Goal: Transaction & Acquisition: Book appointment/travel/reservation

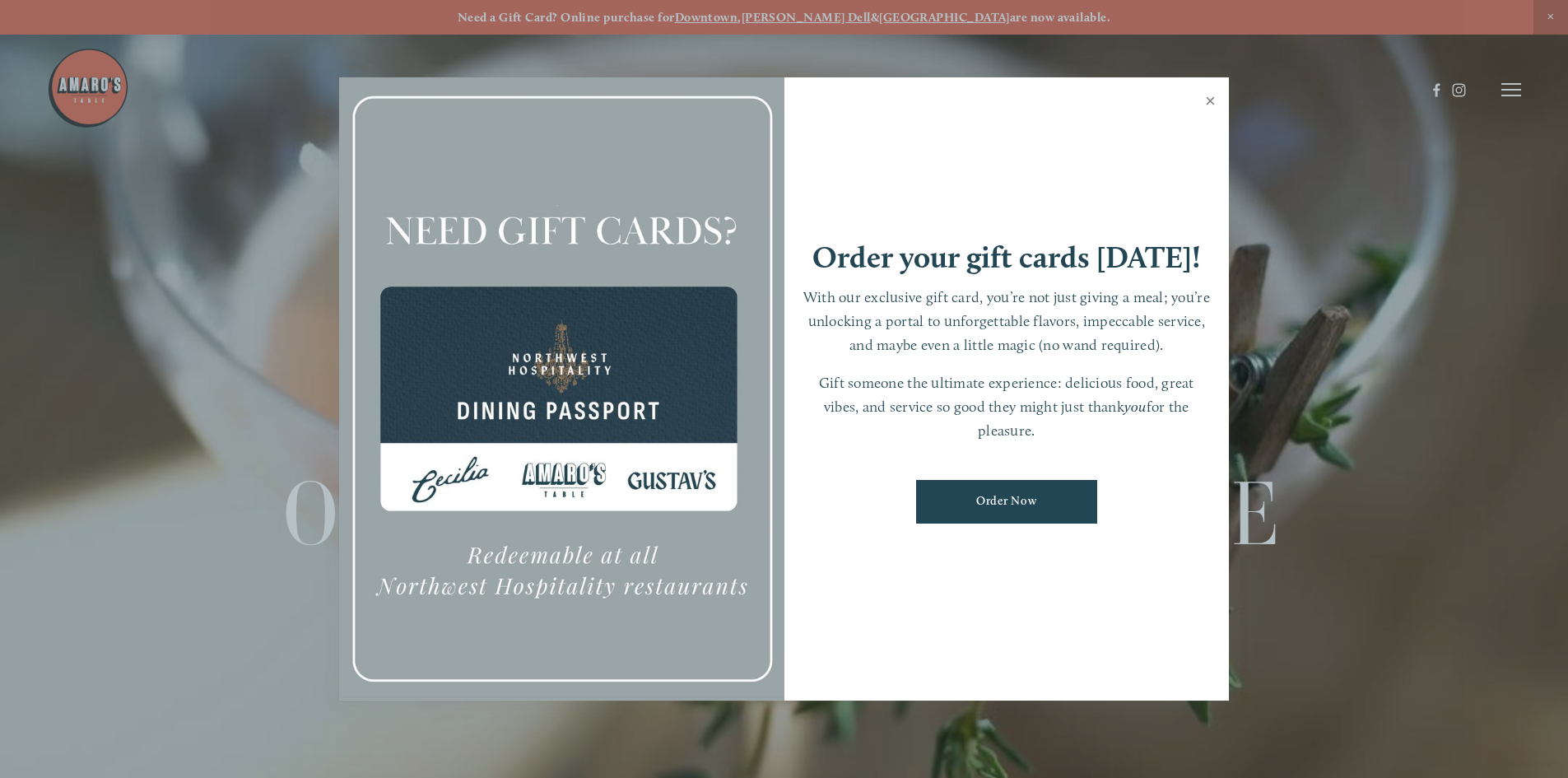
click at [1212, 102] on link "Close" at bounding box center [1210, 103] width 32 height 47
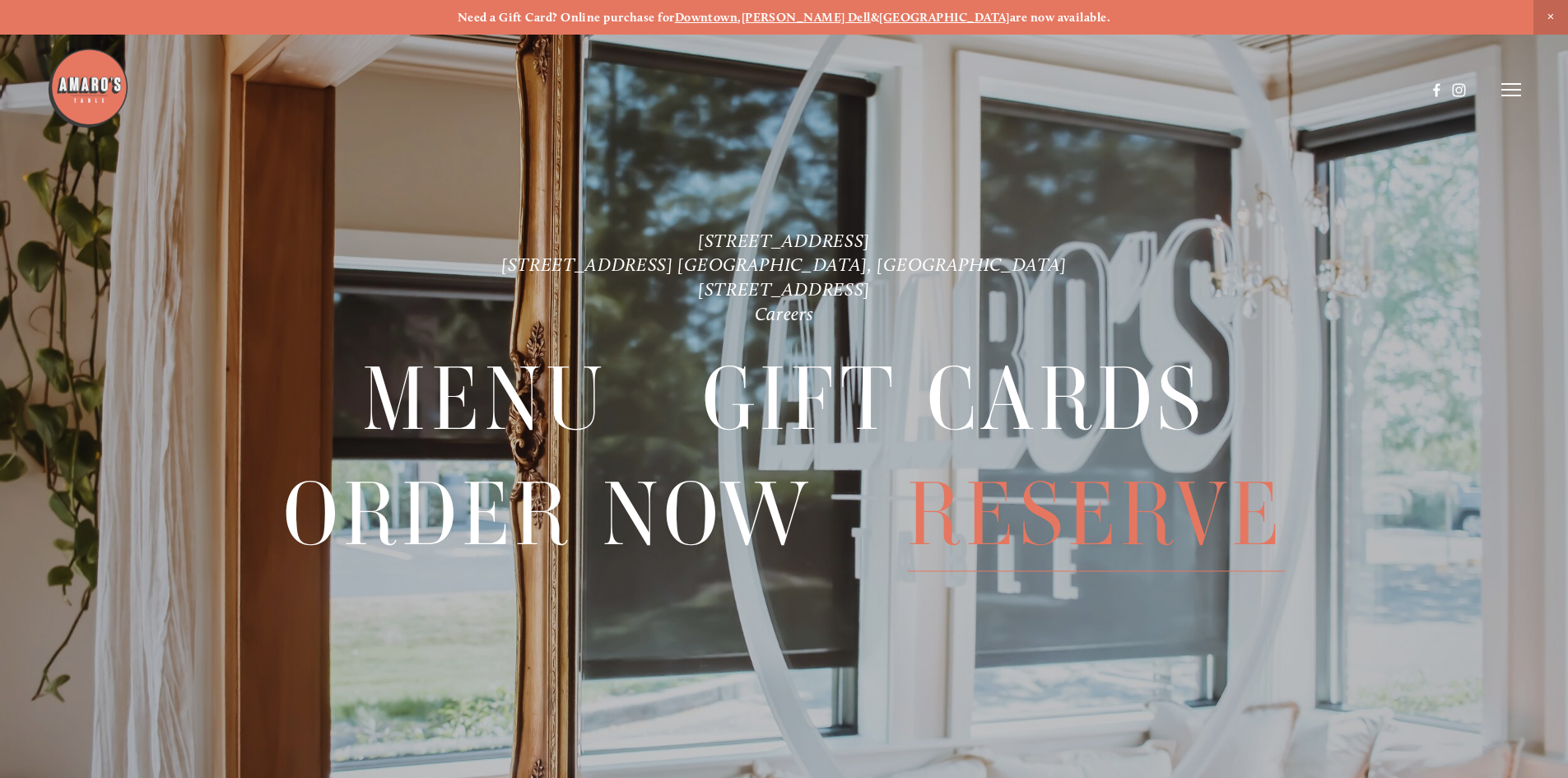
click at [1045, 503] on span "Reserve" at bounding box center [1096, 514] width 377 height 114
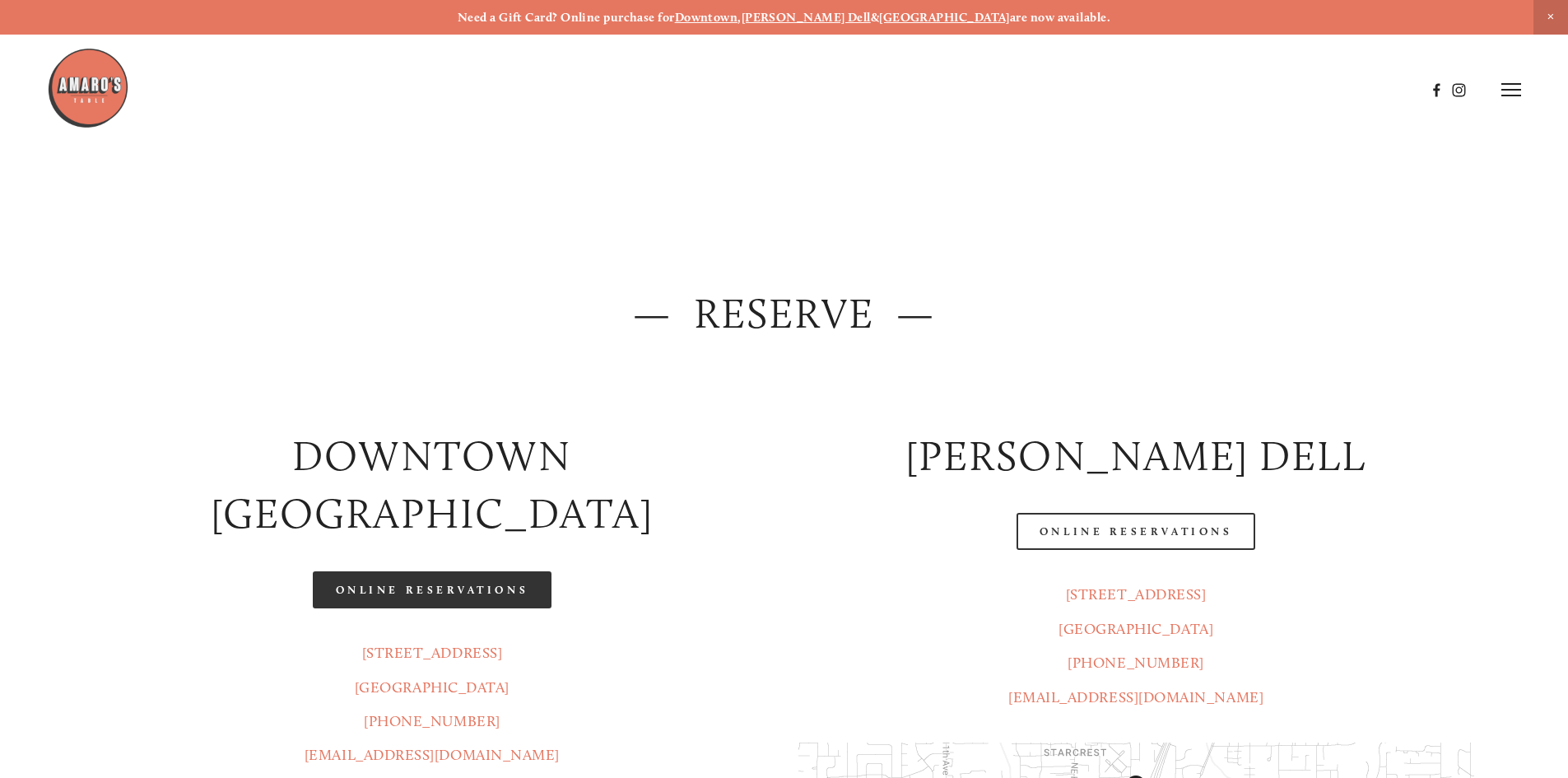
click at [417, 572] on link "Online Reservations" at bounding box center [432, 590] width 239 height 37
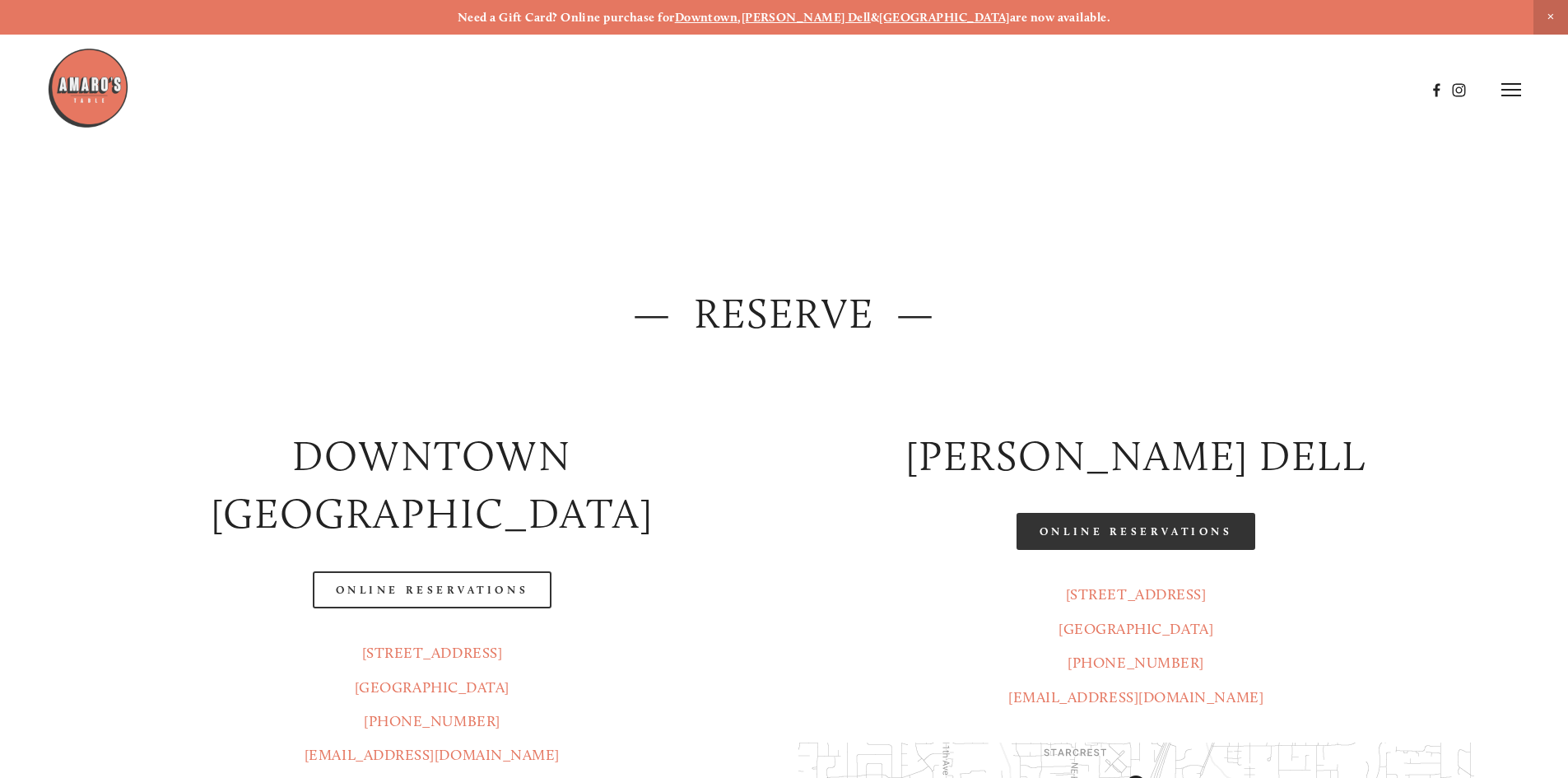
click at [1159, 538] on link "Online Reservations" at bounding box center [1135, 531] width 239 height 37
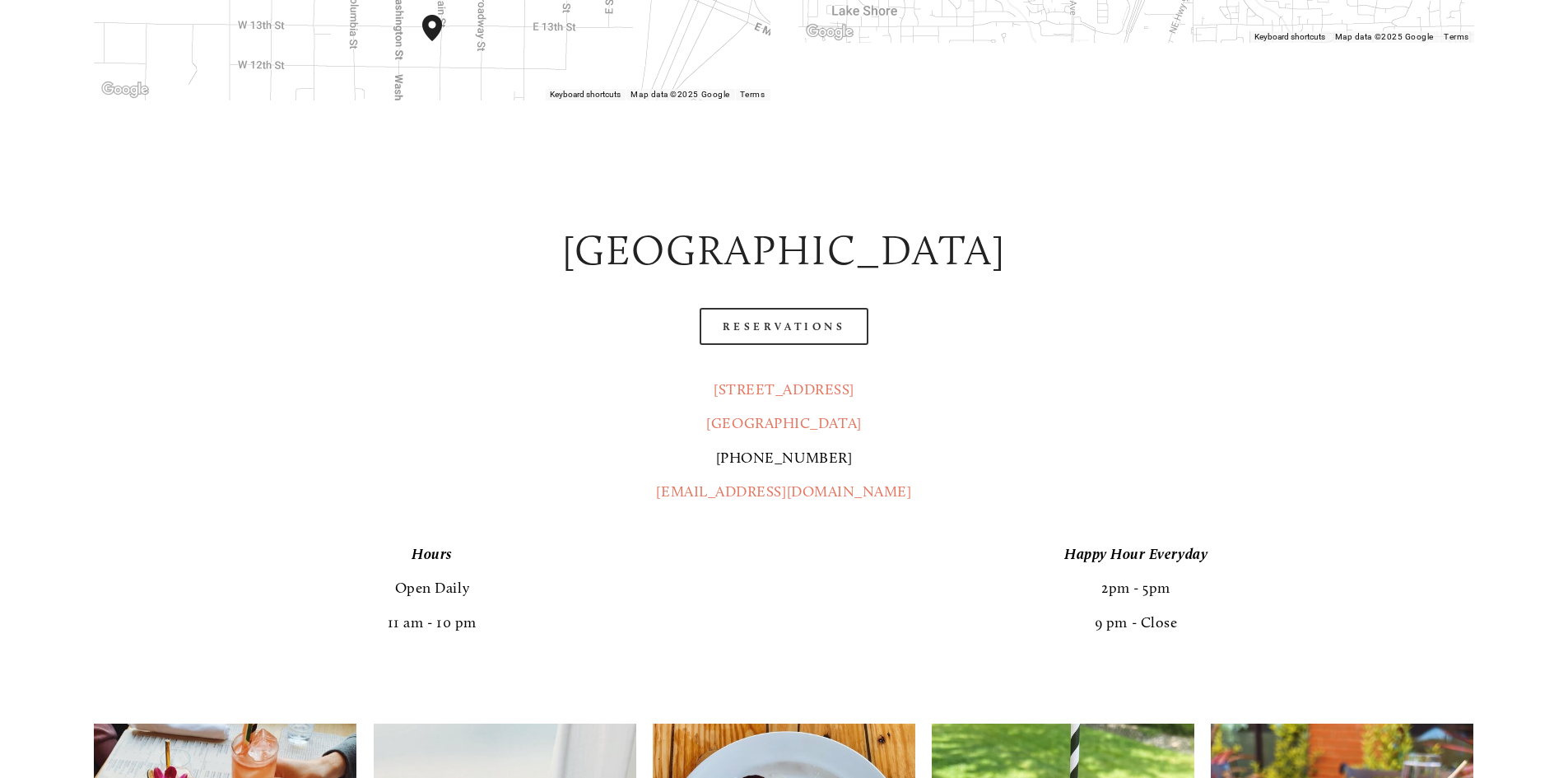
scroll to position [824, 0]
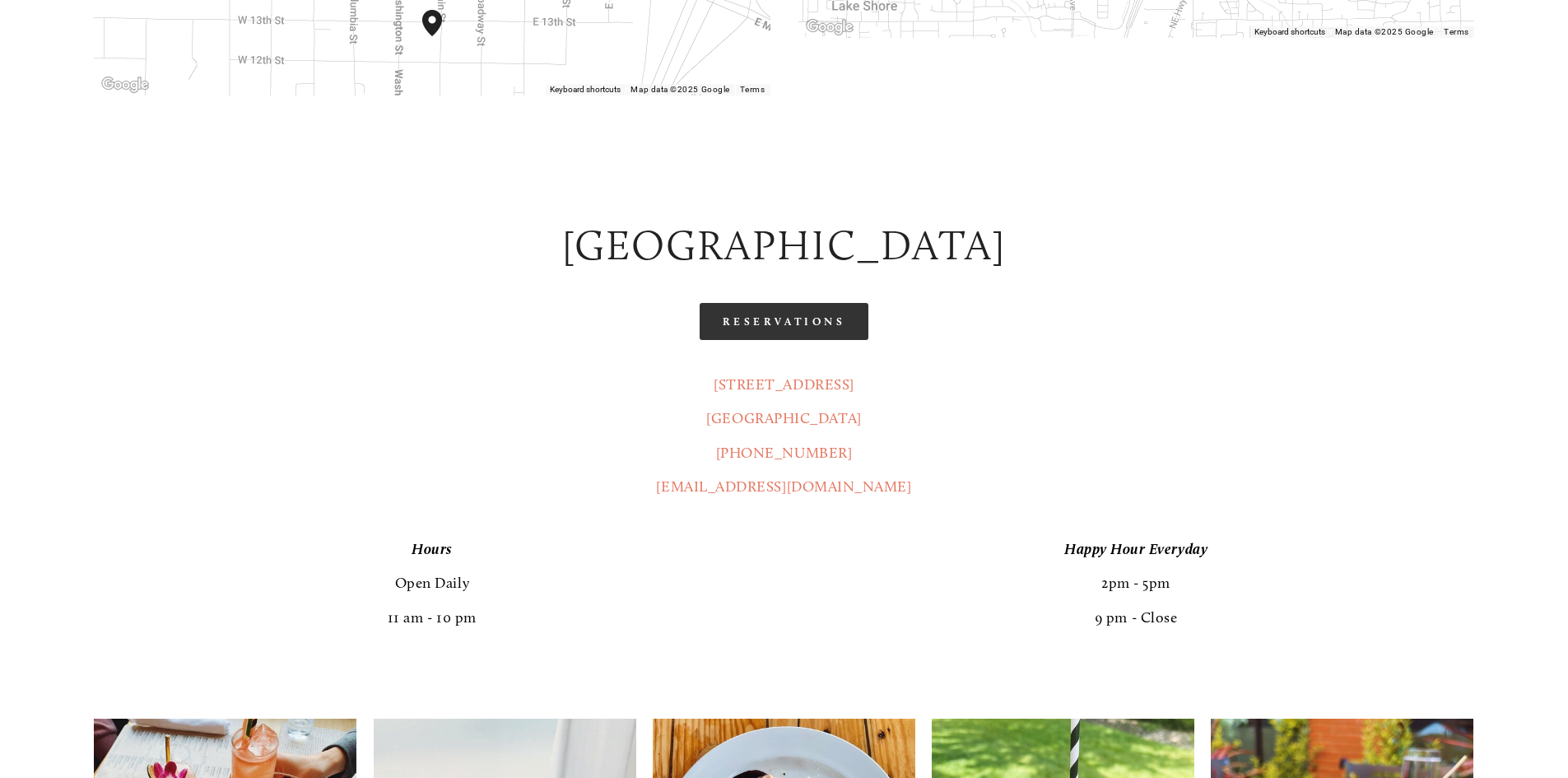
click at [793, 303] on link "Reservations" at bounding box center [784, 321] width 169 height 37
